Goal: Find specific page/section: Find specific page/section

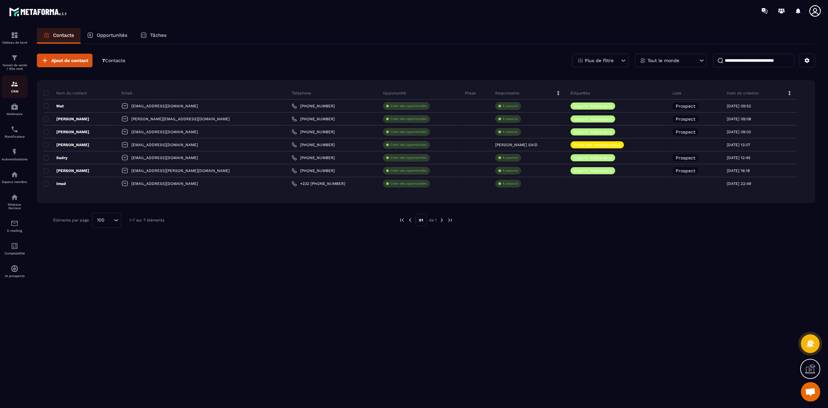
click at [14, 91] on p "CRM" at bounding box center [15, 92] width 26 height 4
click at [10, 97] on link "CRM" at bounding box center [15, 86] width 26 height 23
click at [17, 131] on img at bounding box center [15, 130] width 8 height 8
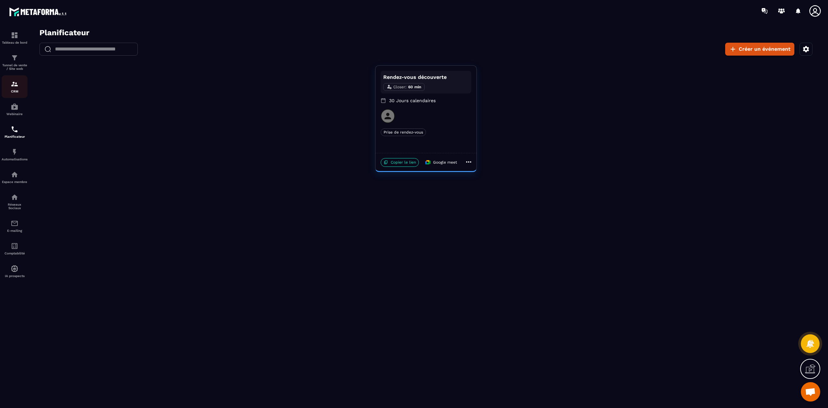
click at [16, 85] on img at bounding box center [15, 84] width 8 height 8
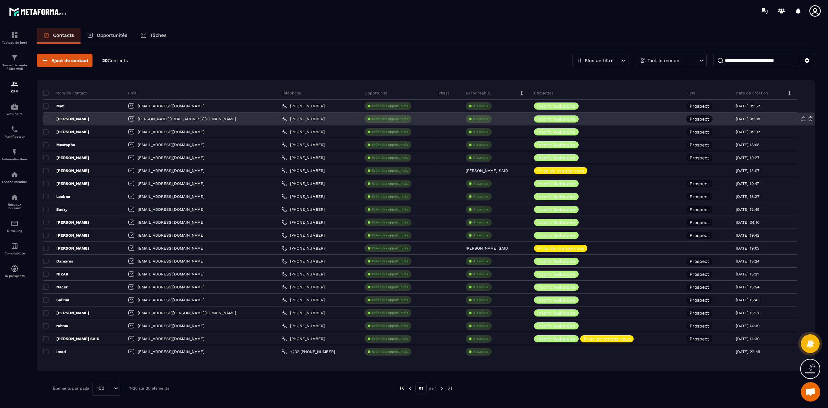
click at [159, 119] on div "[PERSON_NAME][EMAIL_ADDRESS][DOMAIN_NAME]" at bounding box center [200, 119] width 154 height 13
click at [55, 115] on div "[PERSON_NAME]" at bounding box center [83, 119] width 80 height 13
